Goal: Task Accomplishment & Management: Use online tool/utility

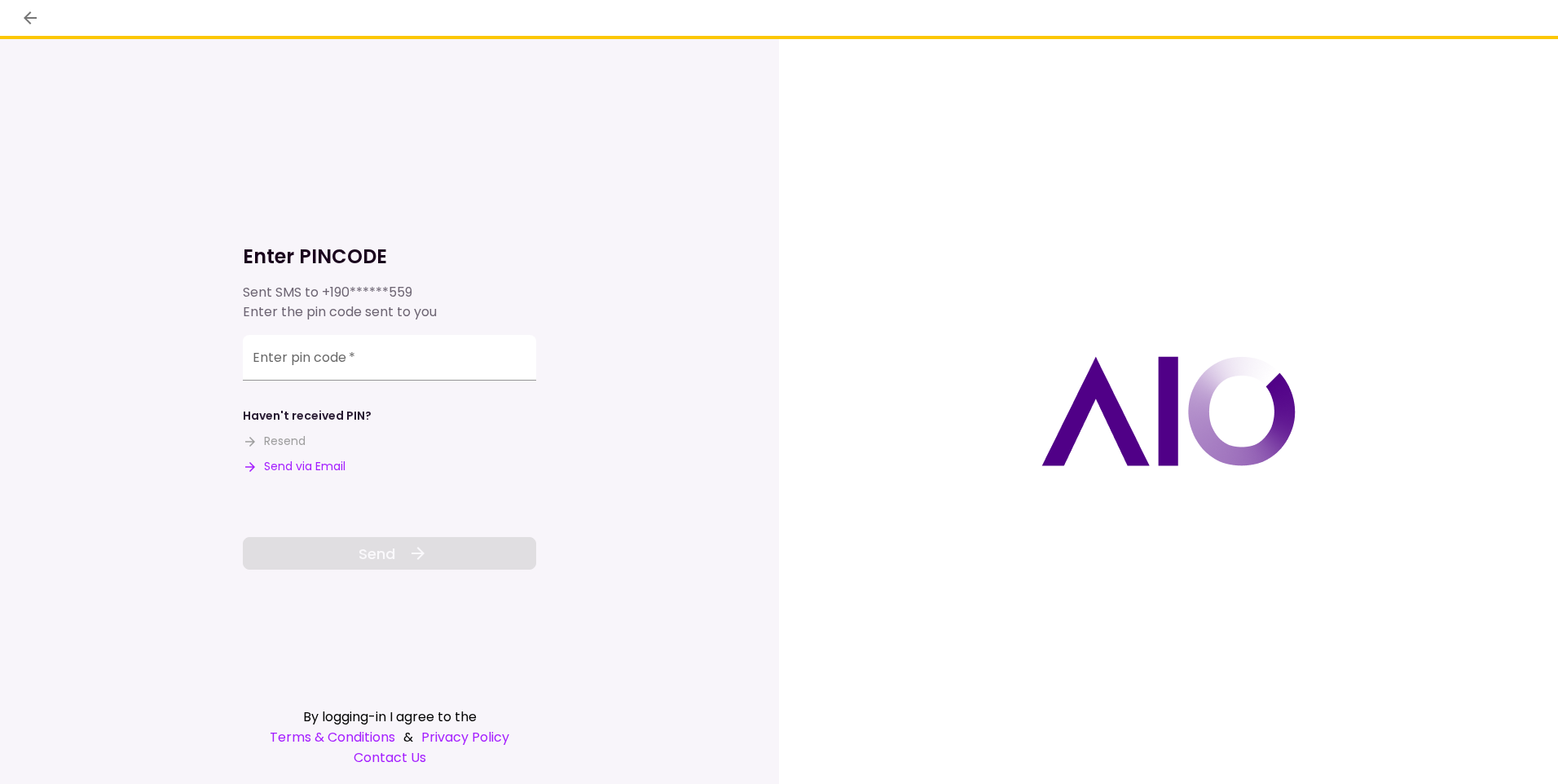
click at [303, 359] on div "Enter pin code   *" at bounding box center [389, 357] width 294 height 45
type input "******"
click at [425, 550] on icon at bounding box center [418, 553] width 19 height 19
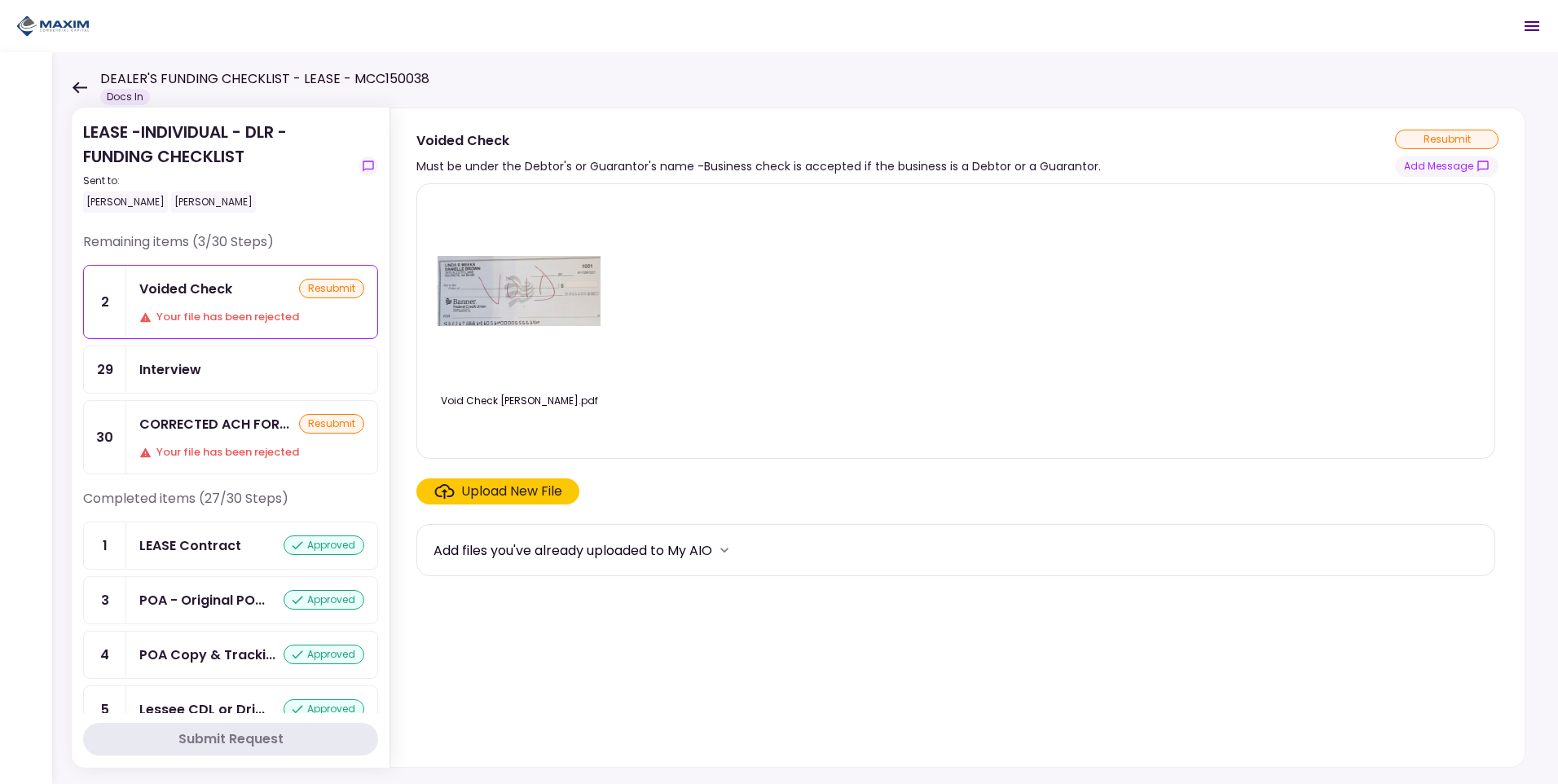
click at [724, 549] on icon "more" at bounding box center [724, 549] width 16 height 16
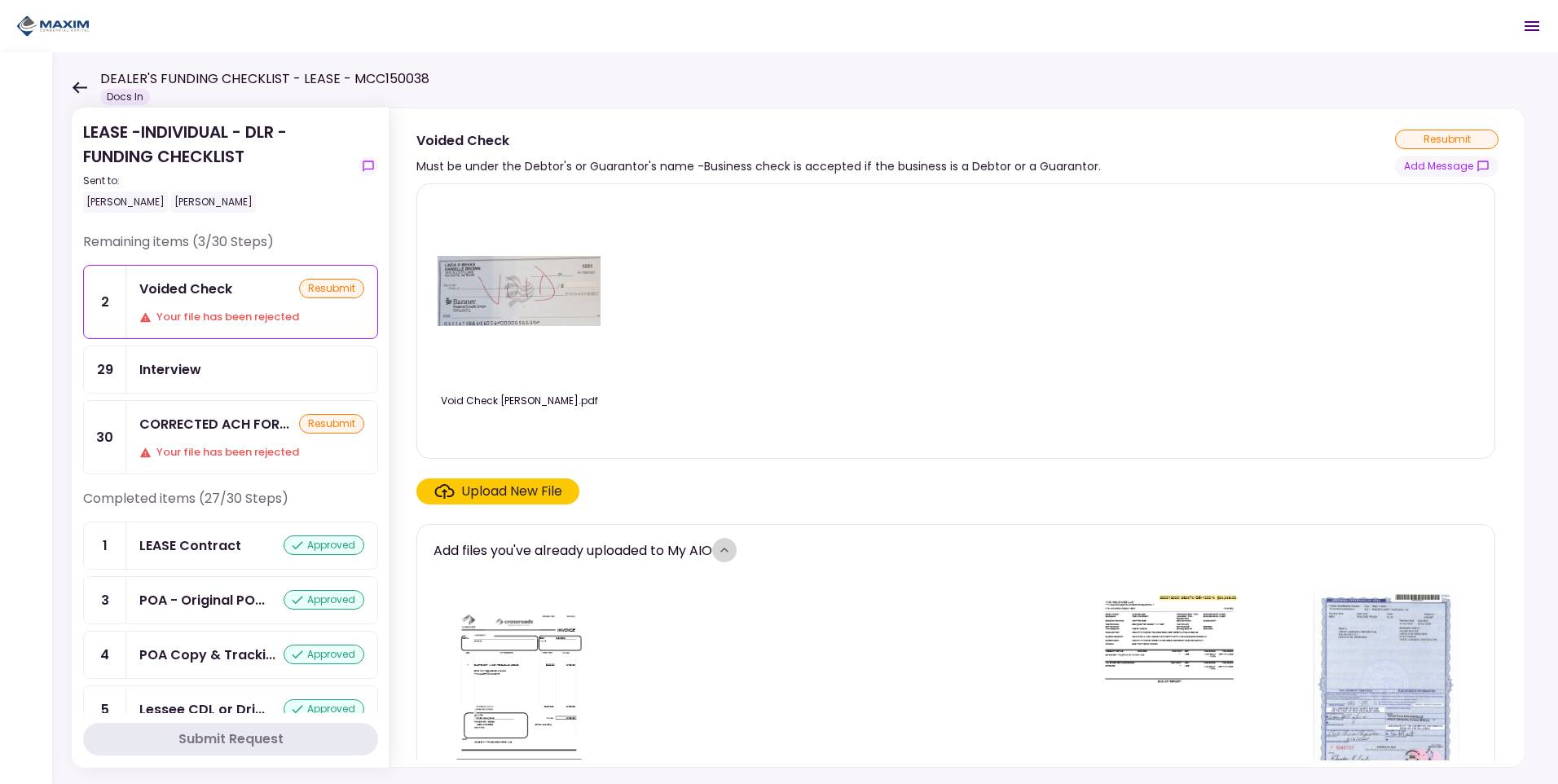
click at [732, 549] on icon "more" at bounding box center [724, 549] width 16 height 16
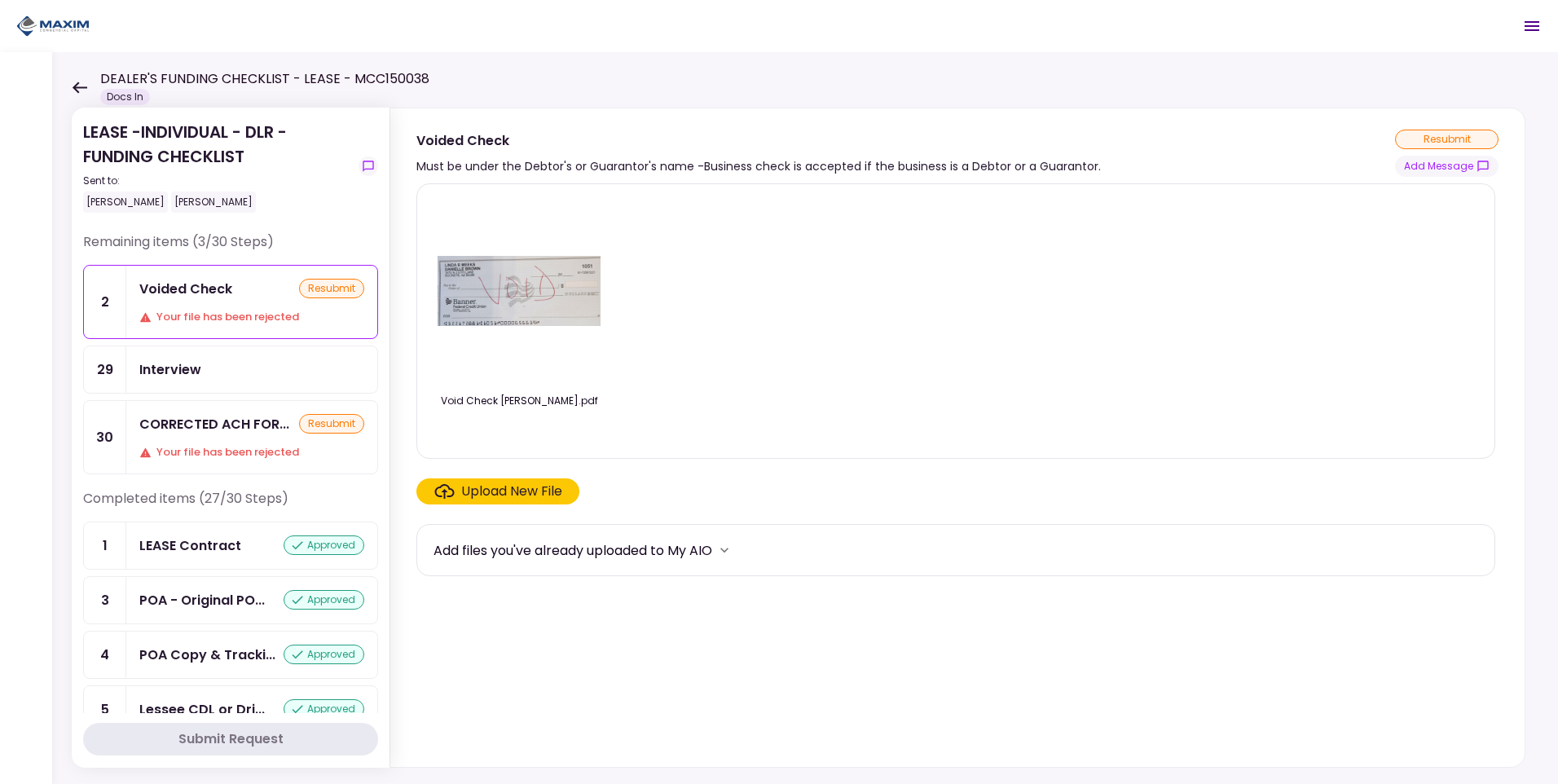
click at [728, 549] on icon "more" at bounding box center [724, 549] width 8 height 5
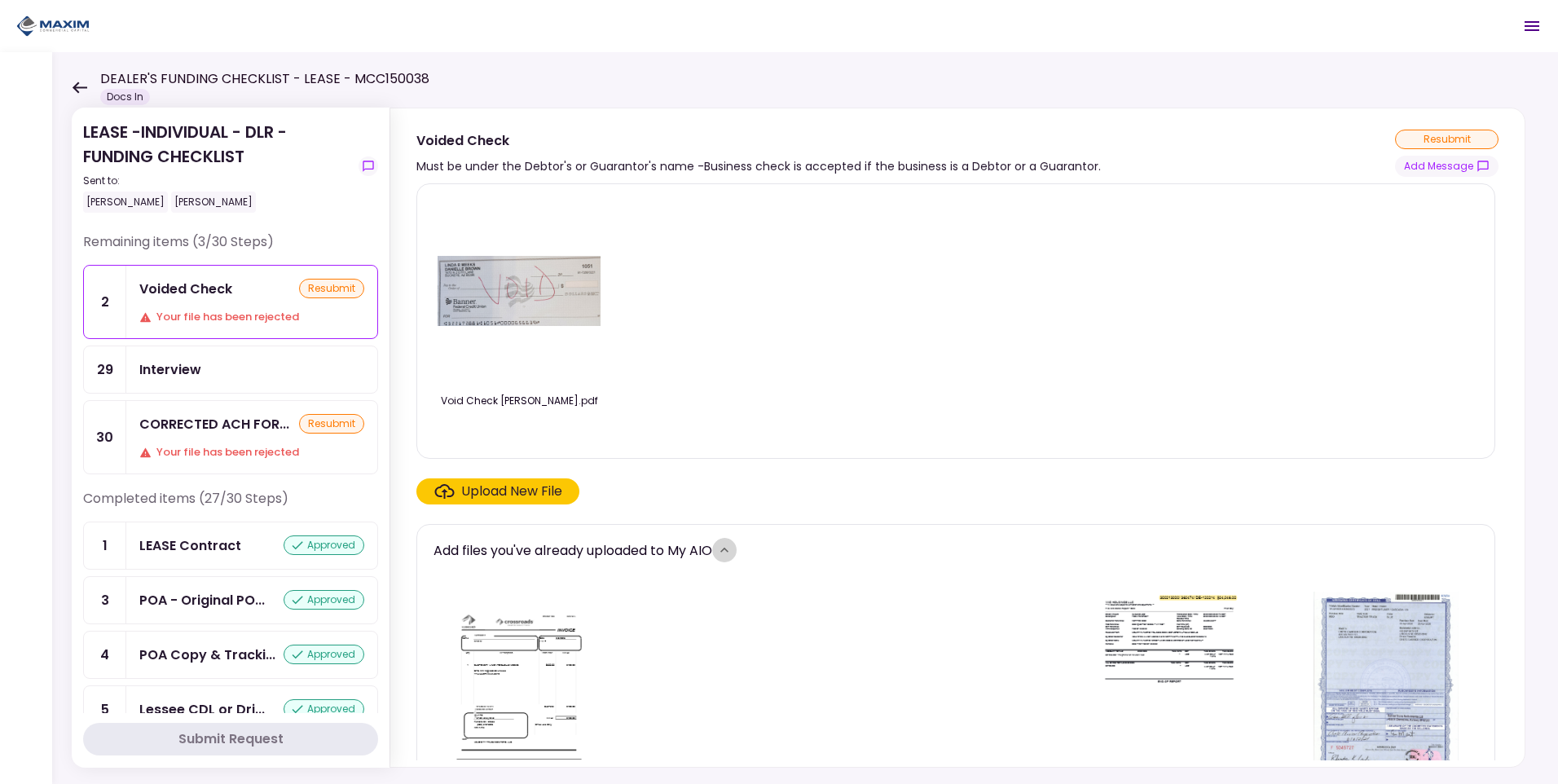
click at [732, 549] on icon "more" at bounding box center [724, 549] width 16 height 16
